Goal: Information Seeking & Learning: Check status

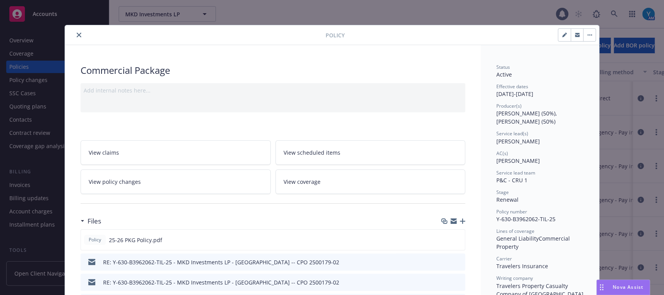
scroll to position [23, 0]
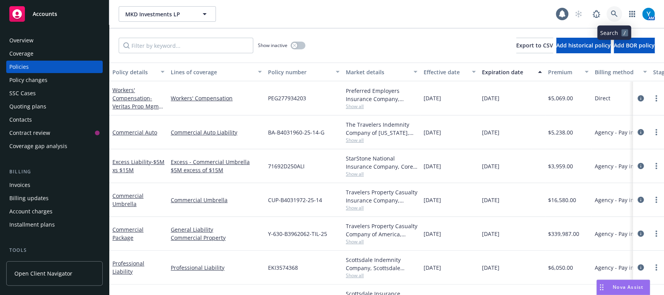
click at [614, 17] on icon at bounding box center [614, 14] width 7 height 7
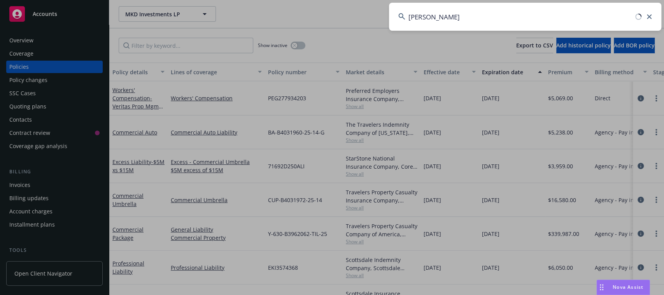
type input "[PERSON_NAME]"
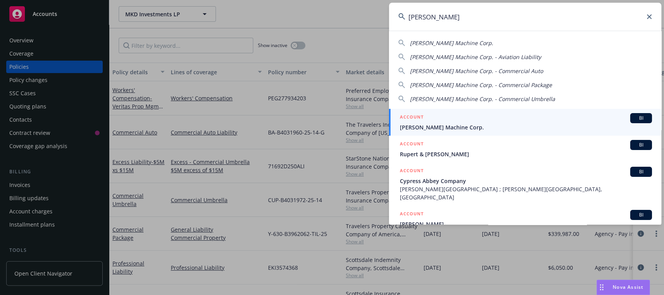
click at [424, 129] on span "[PERSON_NAME] Machine Corp." at bounding box center [526, 127] width 252 height 8
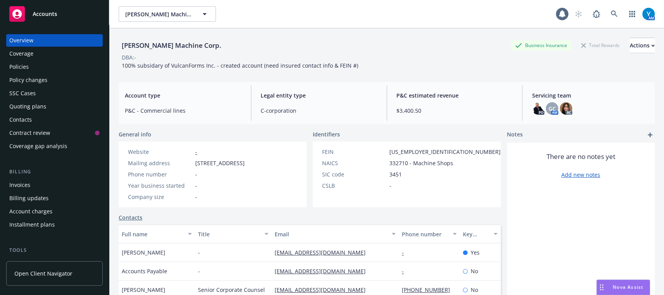
click at [35, 67] on div "Policies" at bounding box center [54, 67] width 90 height 12
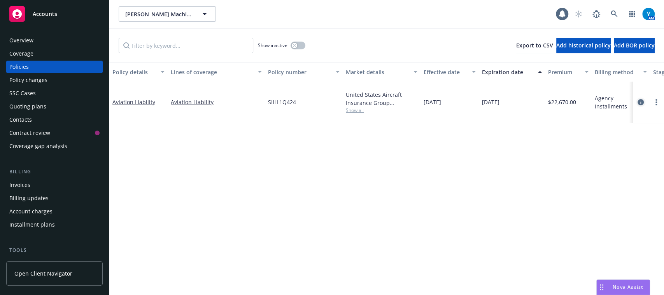
click at [641, 99] on icon "circleInformation" at bounding box center [640, 102] width 6 height 6
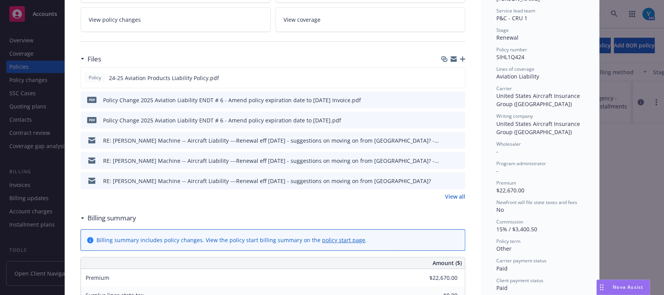
scroll to position [164, 0]
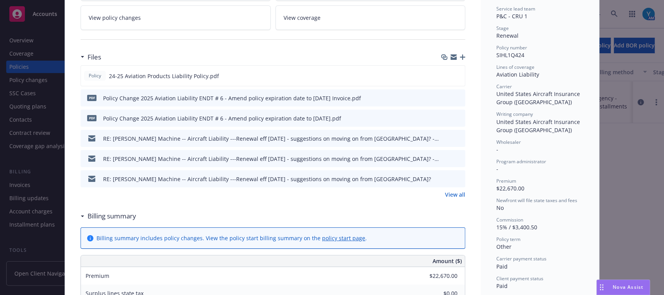
click at [181, 23] on link "View policy changes" at bounding box center [176, 17] width 190 height 25
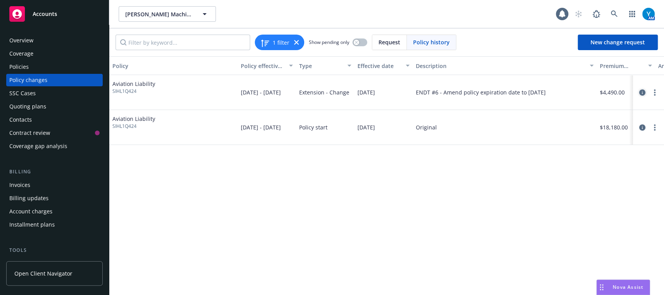
click at [644, 92] on icon "circleInformation" at bounding box center [642, 92] width 6 height 6
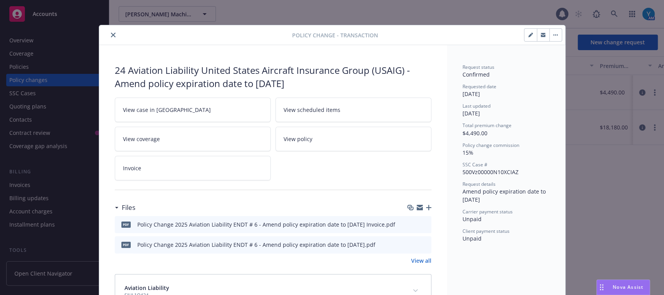
click at [415, 261] on link "View all" at bounding box center [421, 261] width 20 height 8
